Goal: Check status: Check status

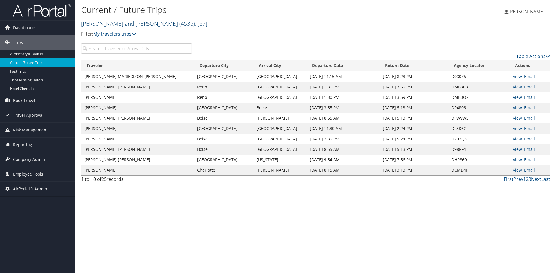
click at [98, 23] on link "Parsons Behle and Latimer ( 4535 ) , [ 67 ]" at bounding box center [144, 24] width 126 height 8
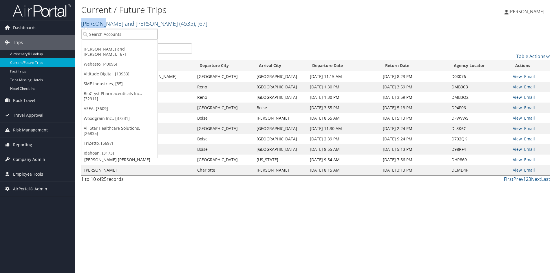
click at [98, 23] on link "Parsons Behle and Latimer ( 4535 ) , [ 67 ]" at bounding box center [144, 24] width 126 height 8
click at [96, 31] on input "search" at bounding box center [119, 34] width 76 height 11
type input "fusion"
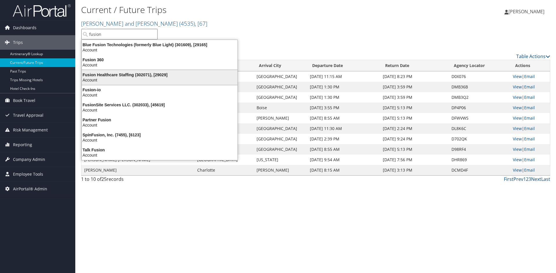
click at [114, 74] on div "Fusion Healthcare Staffing (302071), [29029]" at bounding box center [159, 74] width 163 height 5
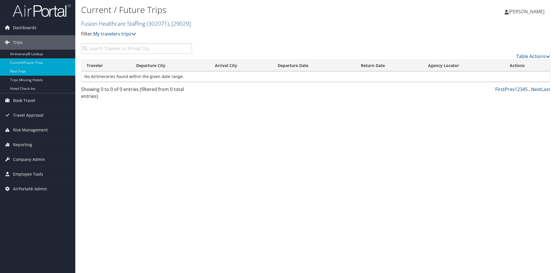
click at [23, 69] on link "Past Trips" at bounding box center [37, 71] width 75 height 9
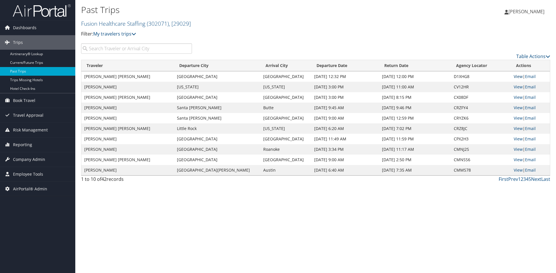
click at [515, 75] on link "View" at bounding box center [517, 76] width 9 height 5
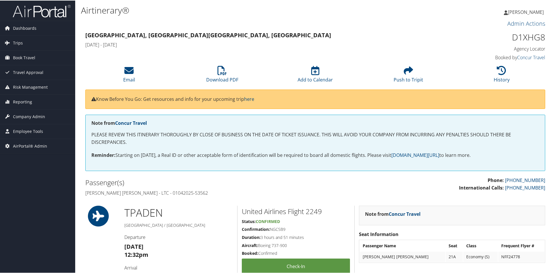
scroll to position [29, 0]
